Goal: Task Accomplishment & Management: Use online tool/utility

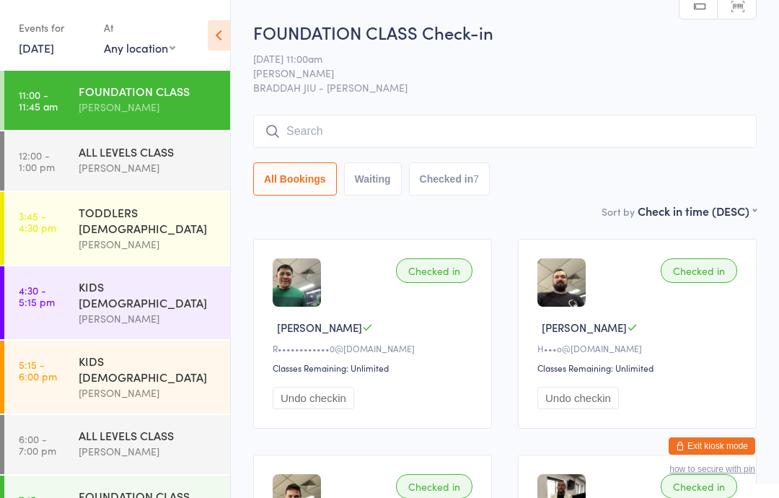
click at [138, 152] on div "ALL LEVELS CLASS" at bounding box center [148, 152] width 139 height 16
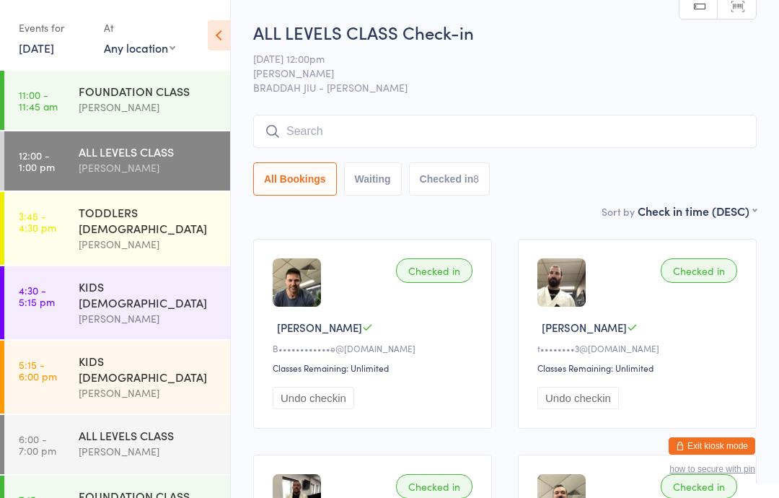
click at [48, 162] on time "12:00 - 1:00 pm" at bounding box center [37, 160] width 36 height 23
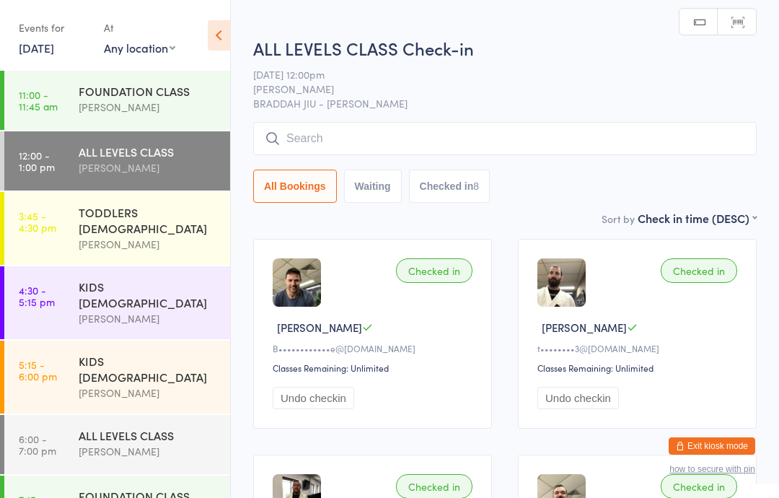
click at [324, 134] on input "search" at bounding box center [505, 138] width 504 height 33
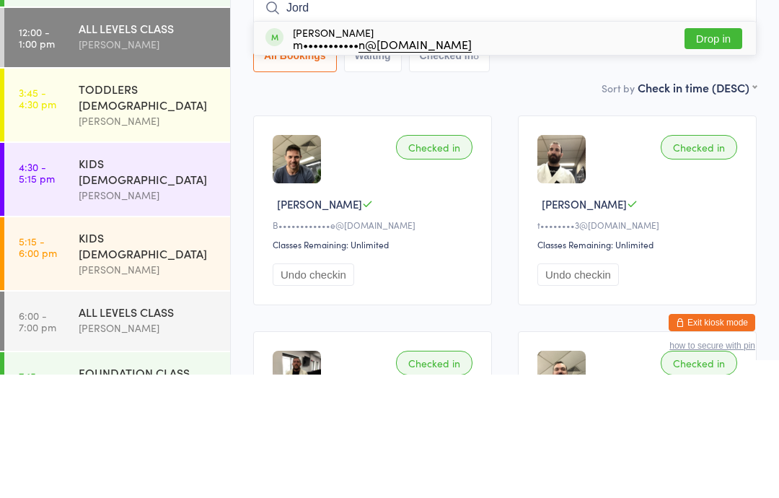
type input "Jord"
click at [336, 150] on div "Jordan McLeod m••••••••••• n@hotmail.com" at bounding box center [382, 161] width 179 height 23
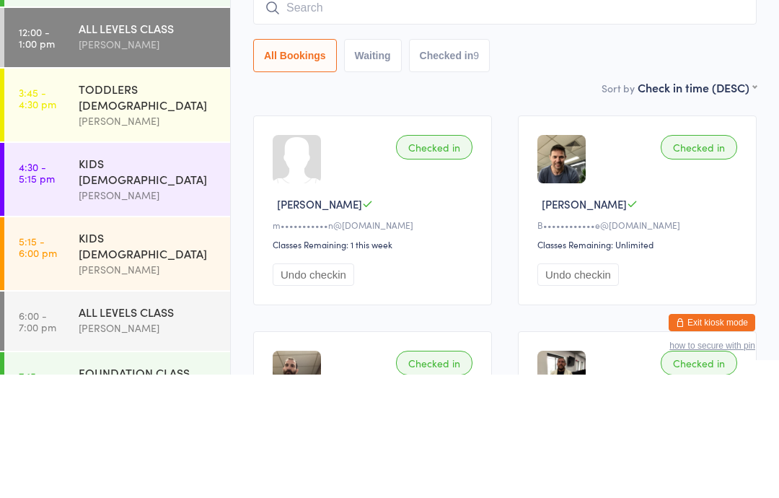
click at [577, 162] on div "All Bookings Waiting Checked in 9" at bounding box center [505, 178] width 504 height 33
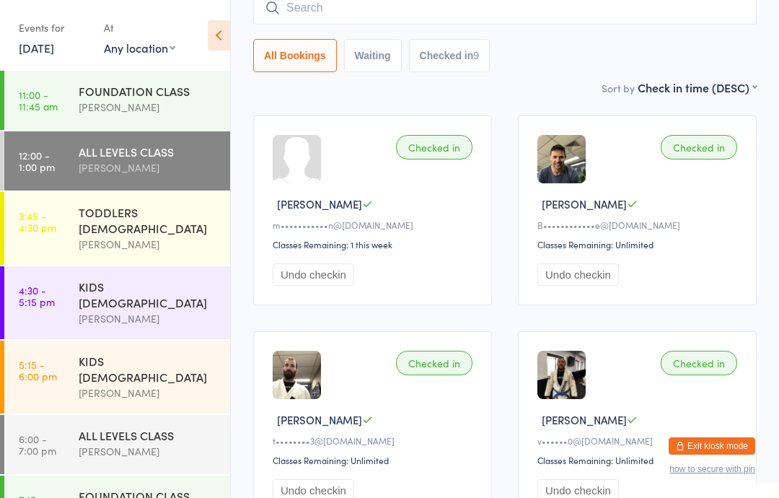
click at [718, 439] on button "Exit kiosk mode" at bounding box center [712, 445] width 87 height 17
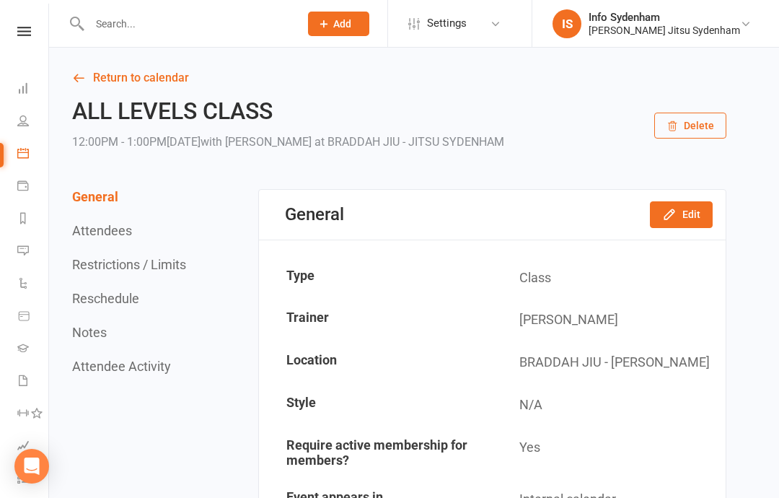
click at [232, 14] on input "text" at bounding box center [187, 24] width 204 height 20
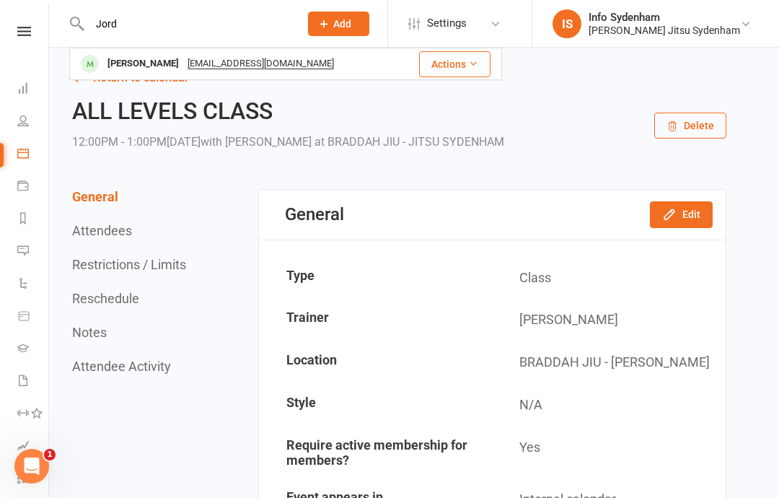
type input "Jord"
click at [136, 63] on div "[PERSON_NAME]" at bounding box center [143, 63] width 80 height 21
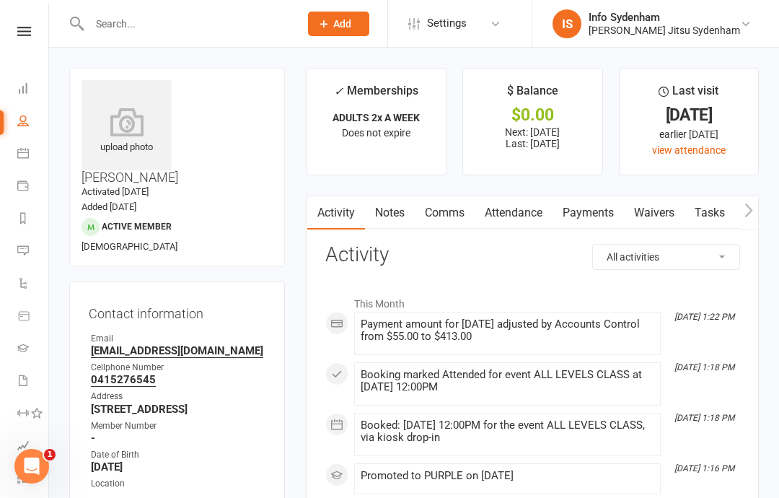
click at [126, 126] on icon at bounding box center [127, 122] width 90 height 29
click at [134, 118] on icon at bounding box center [127, 122] width 90 height 29
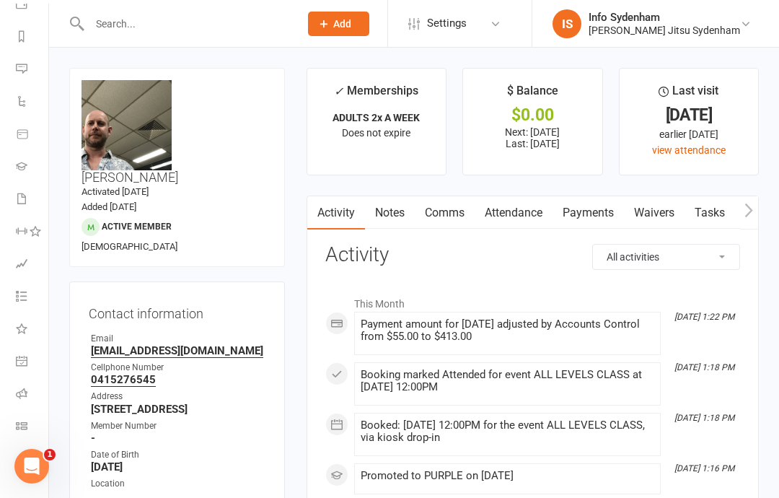
scroll to position [182, 1]
click at [24, 427] on icon at bounding box center [22, 426] width 12 height 12
